Goal: Task Accomplishment & Management: Use online tool/utility

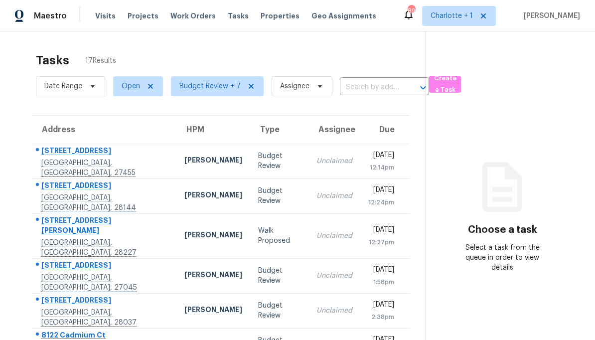
click at [176, 154] on td "[PERSON_NAME]" at bounding box center [213, 161] width 74 height 35
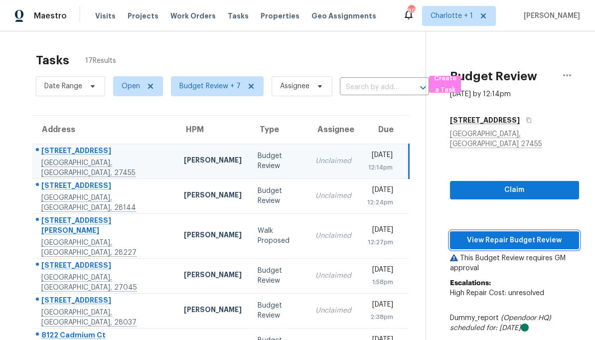
click at [538, 234] on span "View Repair Budget Review" at bounding box center [514, 240] width 113 height 12
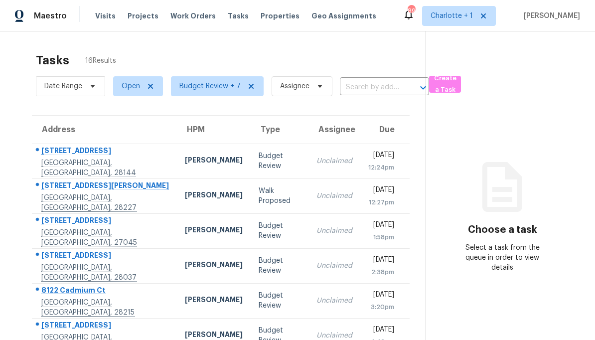
click at [185, 160] on div "[PERSON_NAME]" at bounding box center [214, 161] width 58 height 12
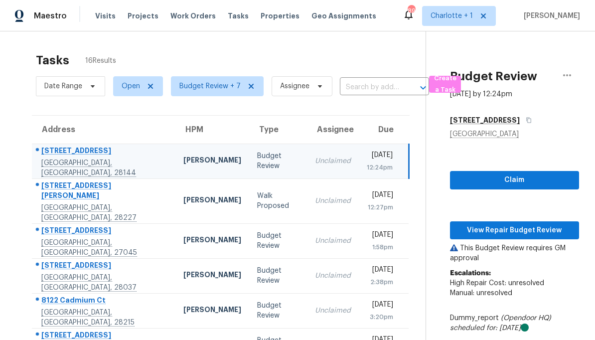
click at [183, 158] on div "[PERSON_NAME]" at bounding box center [212, 161] width 58 height 12
click at [528, 236] on button "View Repair Budget Review" at bounding box center [514, 230] width 129 height 18
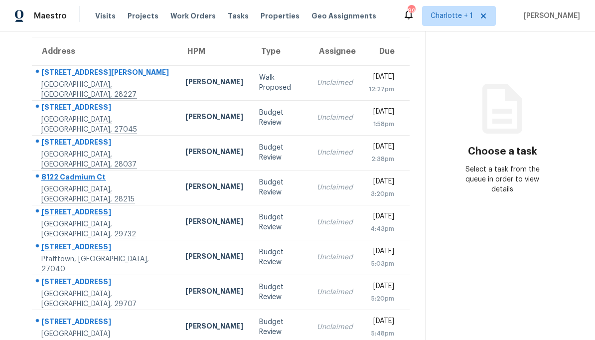
scroll to position [79, 0]
click at [185, 117] on div "Ken Romain" at bounding box center [214, 117] width 58 height 12
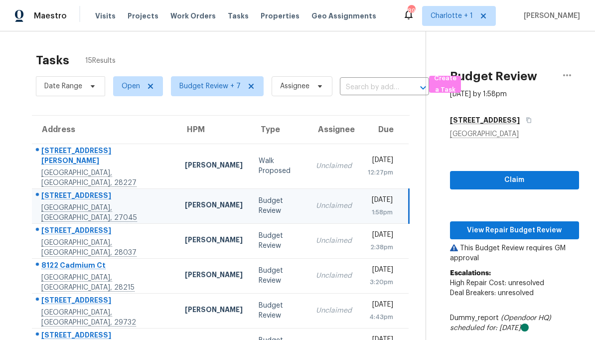
scroll to position [0, 0]
click at [185, 201] on div "Ken Romain" at bounding box center [214, 206] width 58 height 12
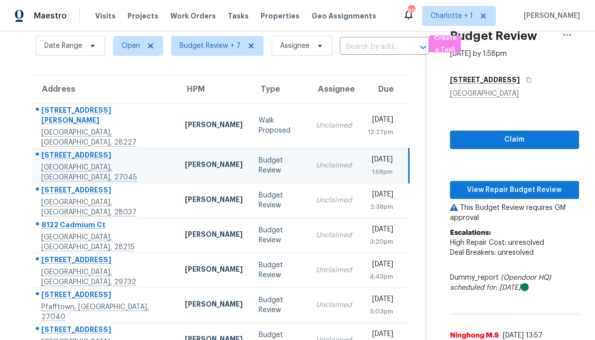
scroll to position [41, 0]
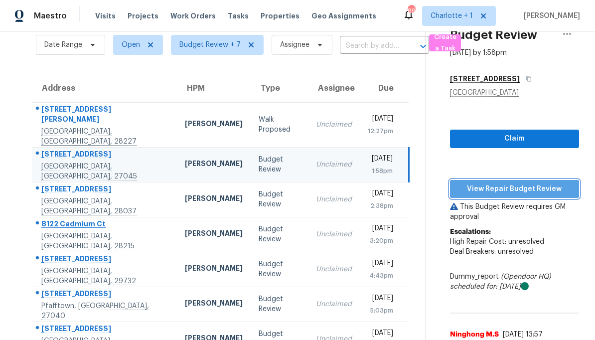
click at [542, 185] on span "View Repair Budget Review" at bounding box center [514, 189] width 113 height 12
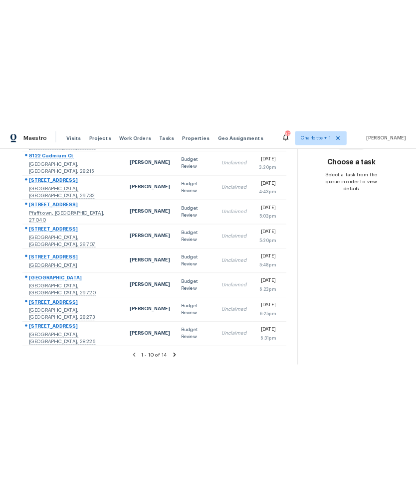
scroll to position [179, 0]
